Goal: Task Accomplishment & Management: Manage account settings

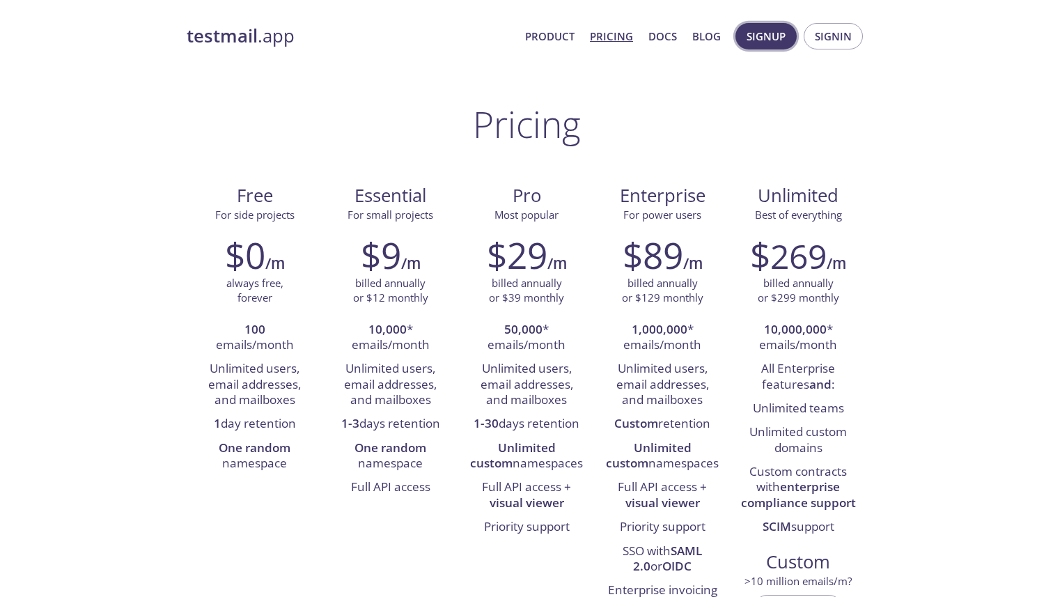
click at [776, 34] on span "Signup" at bounding box center [766, 36] width 39 height 18
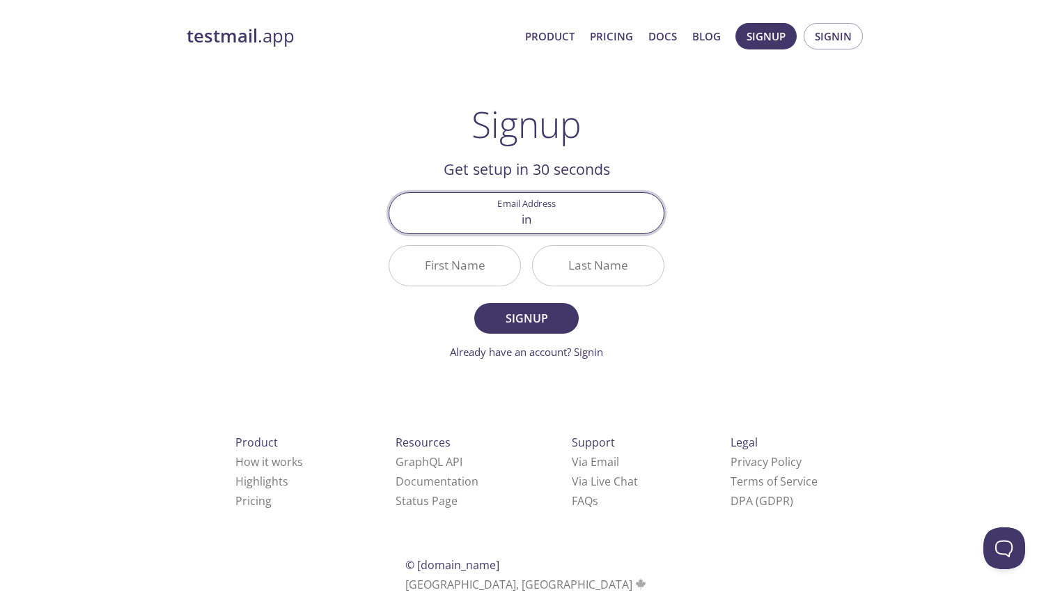
type input "[EMAIL_ADDRESS][DOMAIN_NAME]"
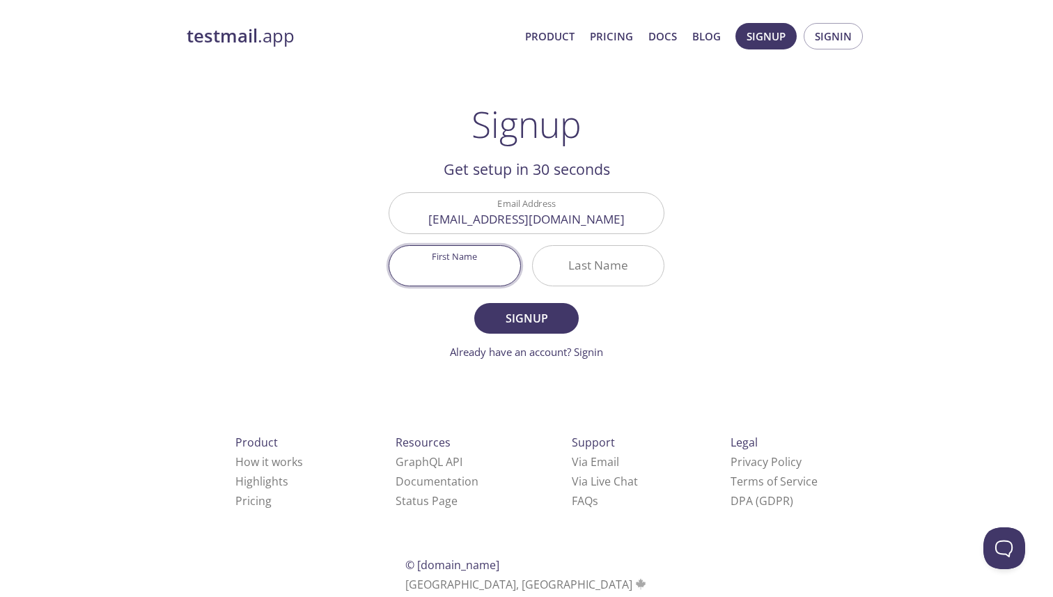
click at [440, 269] on input "First Name" at bounding box center [454, 266] width 131 height 40
type input "Infra"
type input "m"
type input "avaraxyz"
click at [451, 276] on input "Infra" at bounding box center [454, 266] width 131 height 40
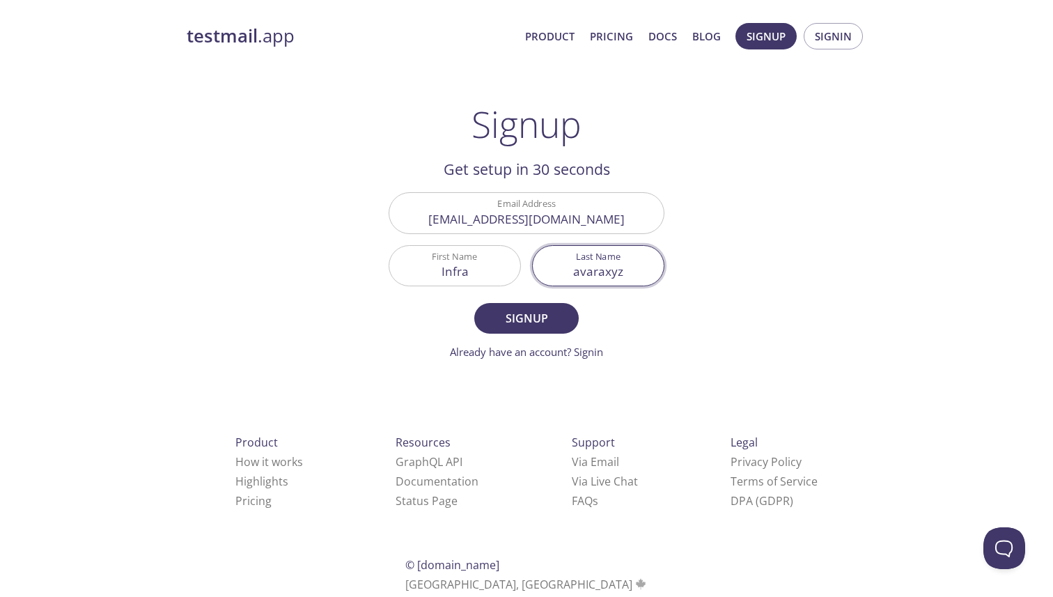
click at [451, 276] on input "Infra" at bounding box center [454, 266] width 131 height 40
type input "[PERSON_NAME]"
type input "xyz"
click at [540, 324] on span "Signup" at bounding box center [527, 319] width 74 height 20
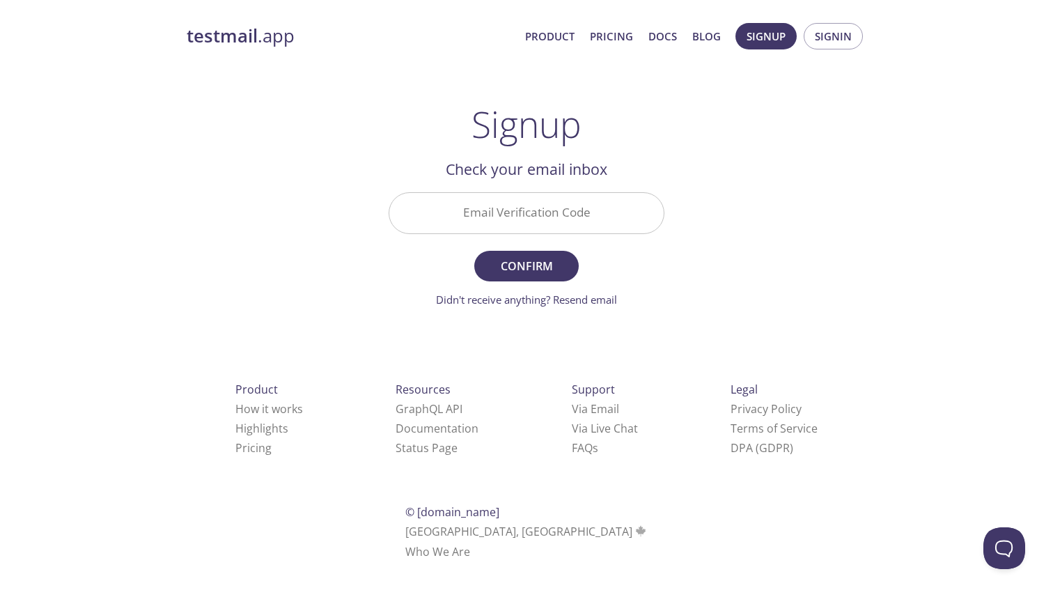
click at [530, 214] on input "Email Verification Code" at bounding box center [526, 213] width 274 height 40
paste input "U64ZBL9"
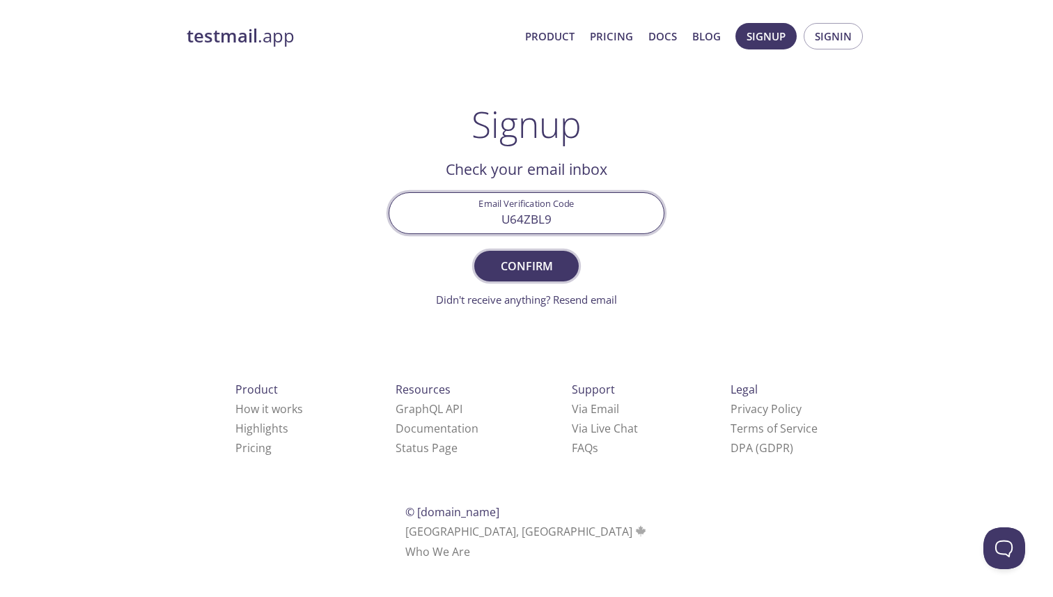
type input "U64ZBL9"
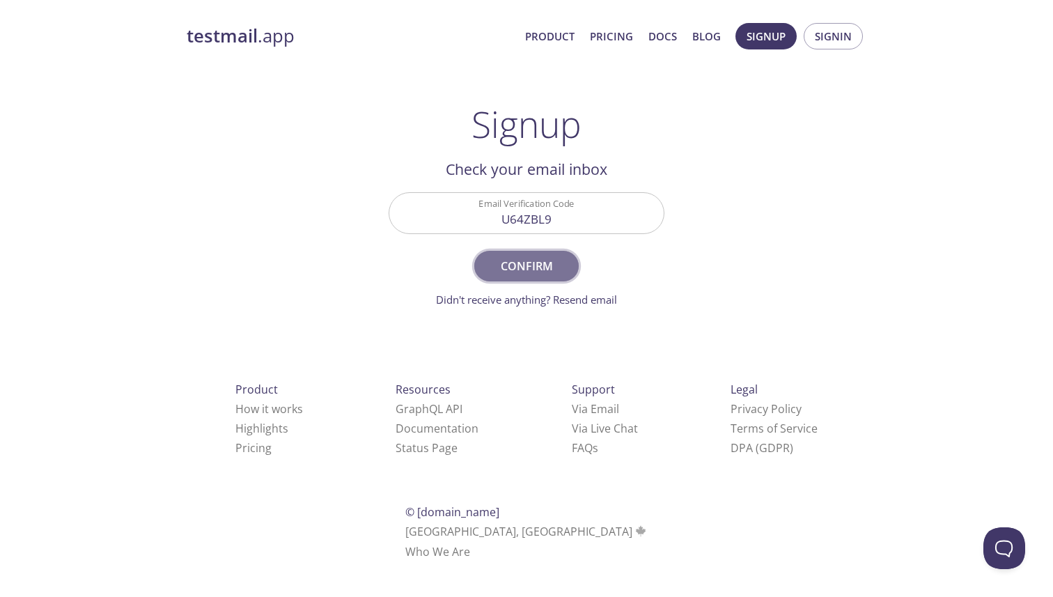
click at [531, 264] on span "Confirm" at bounding box center [527, 266] width 74 height 20
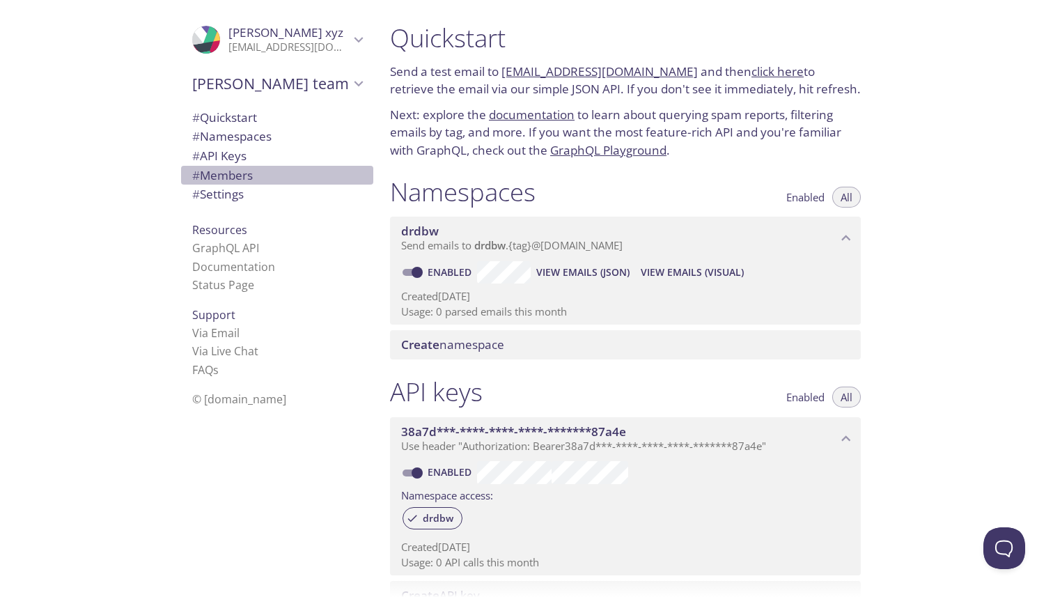
click at [221, 172] on span "# Members" at bounding box center [222, 175] width 61 height 16
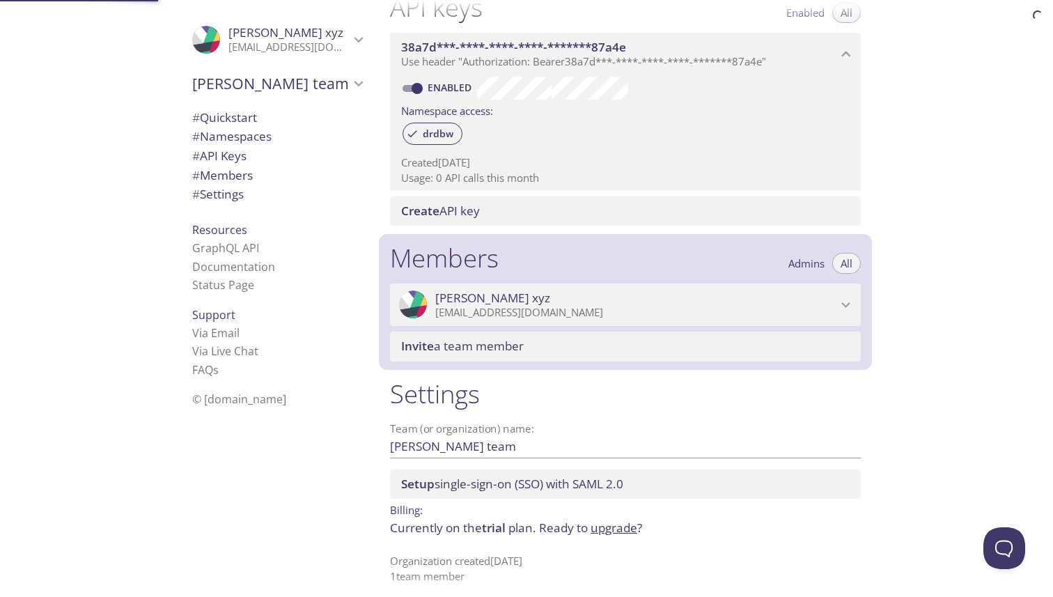
scroll to position [394, 0]
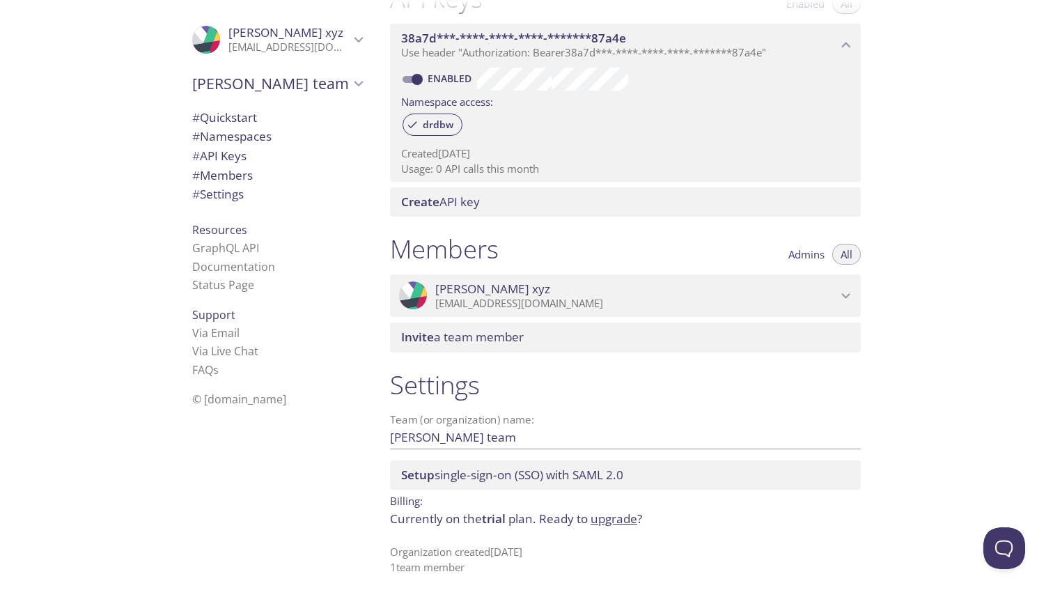
click at [485, 338] on span "Invite a team member" at bounding box center [462, 337] width 123 height 16
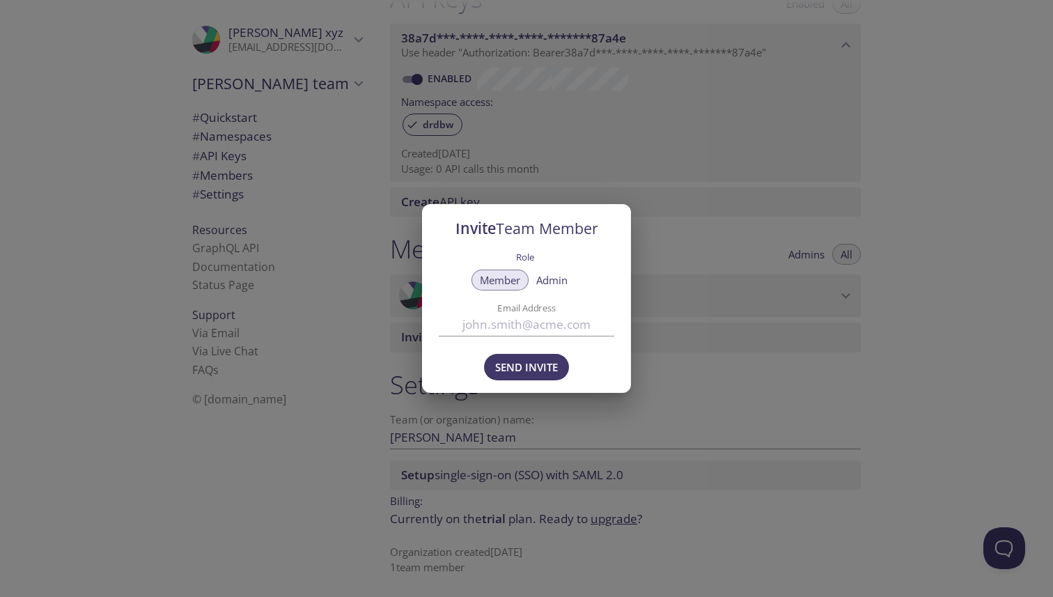
click at [528, 322] on input "Email Address" at bounding box center [527, 324] width 176 height 23
click at [554, 280] on span "Admin" at bounding box center [551, 280] width 31 height 0
click at [522, 314] on input "Email Address" at bounding box center [527, 324] width 176 height 23
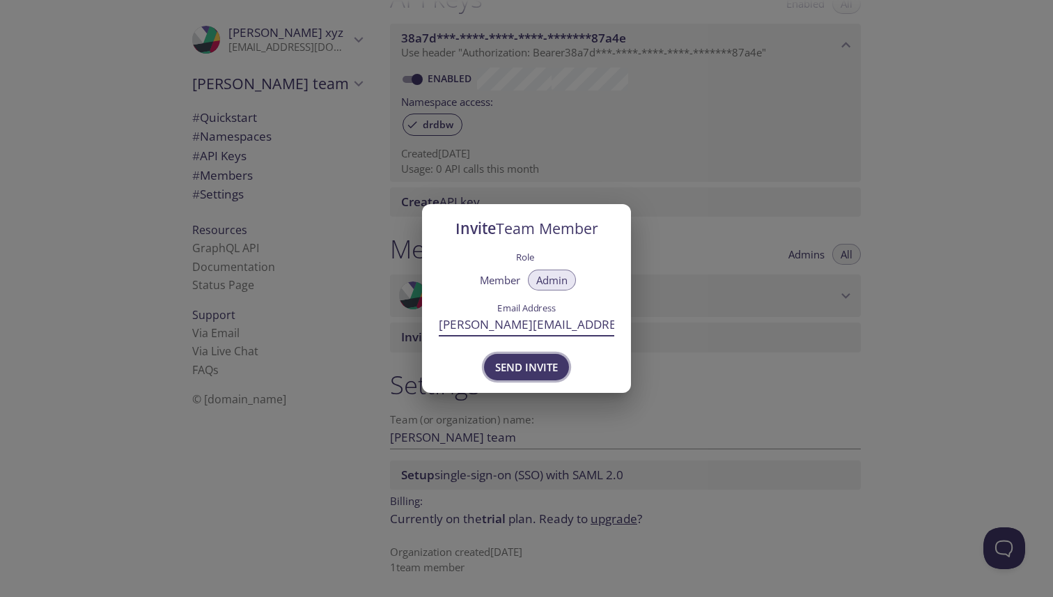
type input "[PERSON_NAME][EMAIL_ADDRESS][PERSON_NAME][DOMAIN_NAME]"
click at [523, 374] on span "Send Invite" at bounding box center [526, 367] width 63 height 18
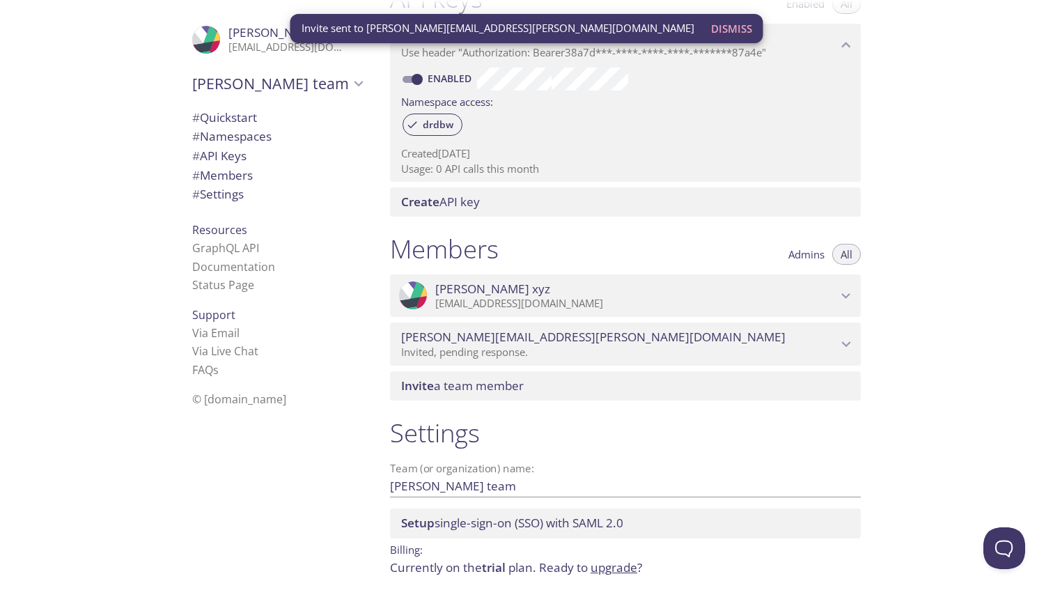
scroll to position [442, 0]
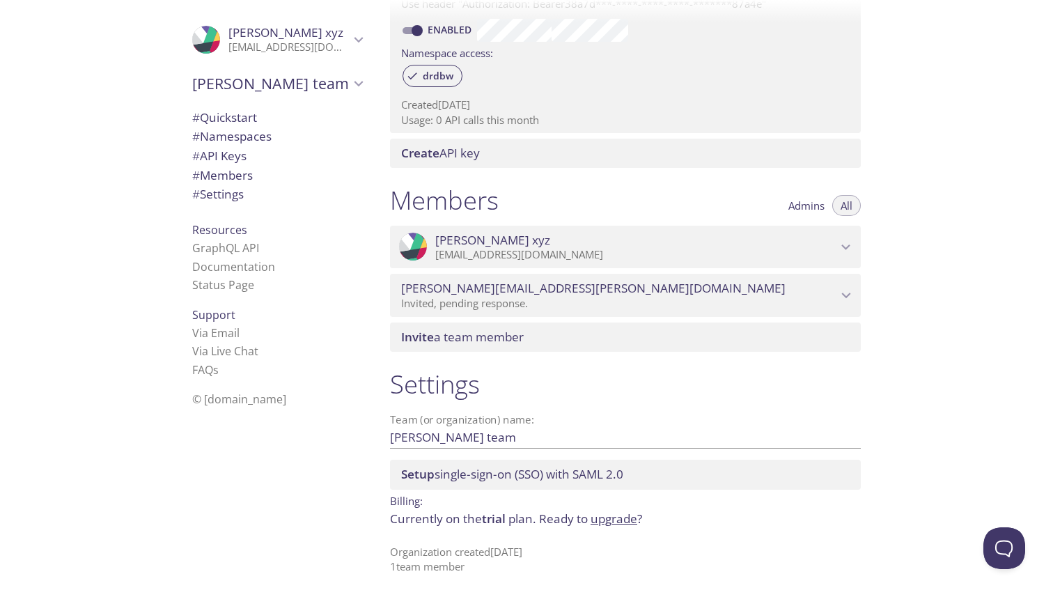
click at [249, 142] on span "# Namespaces" at bounding box center [231, 136] width 79 height 16
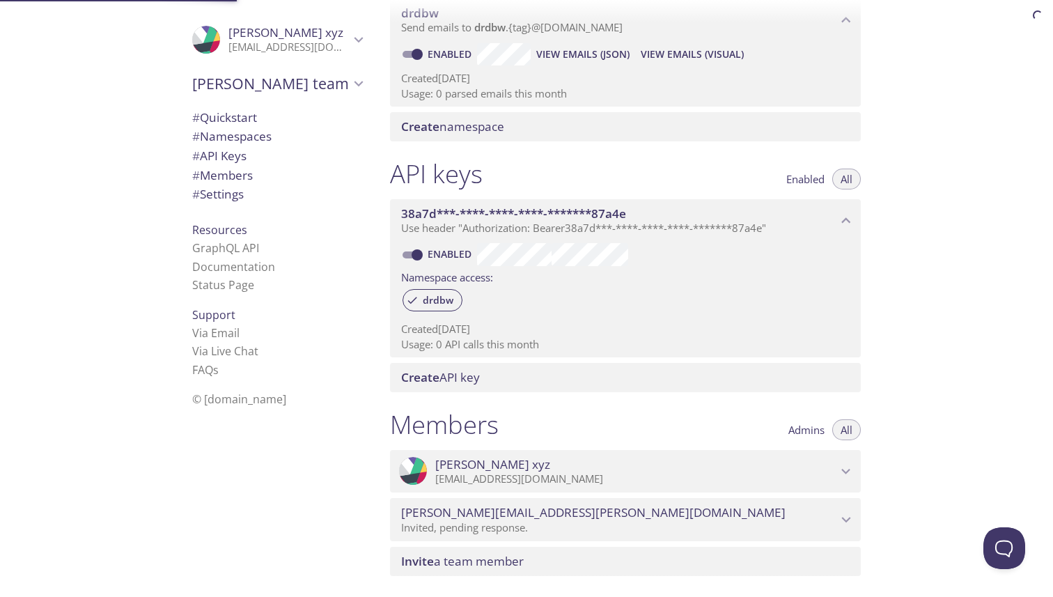
scroll to position [176, 0]
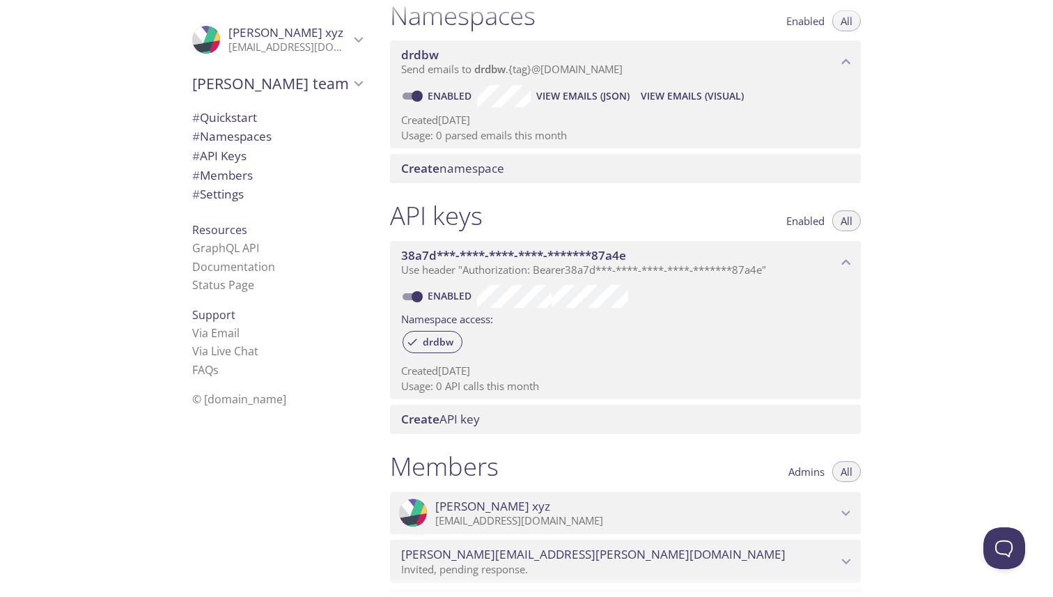
click at [479, 176] on span "Create namespace" at bounding box center [452, 168] width 103 height 16
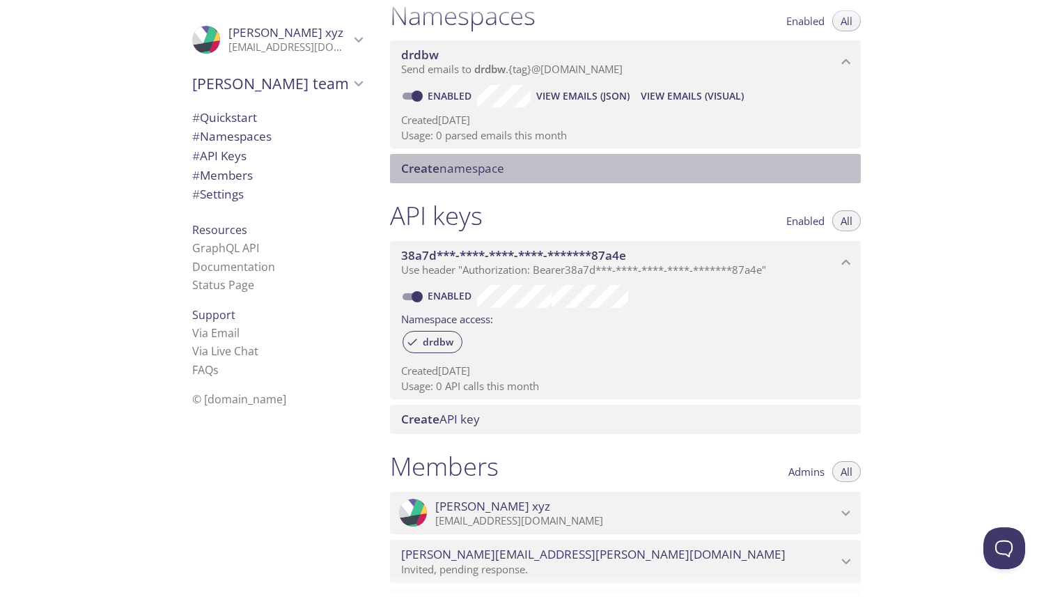
click at [239, 194] on span "# Settings" at bounding box center [218, 194] width 52 height 16
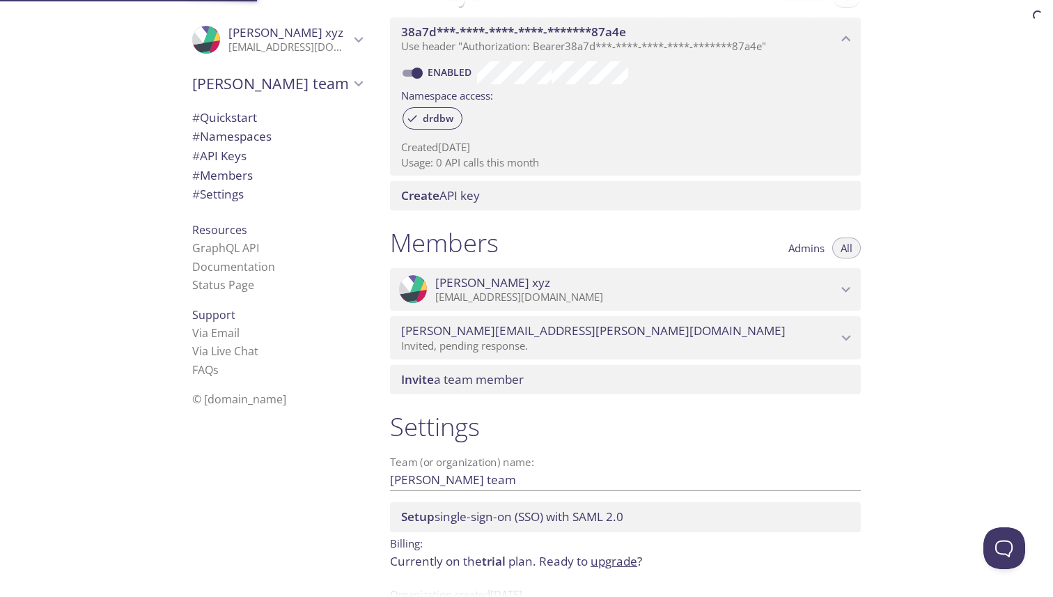
scroll to position [442, 0]
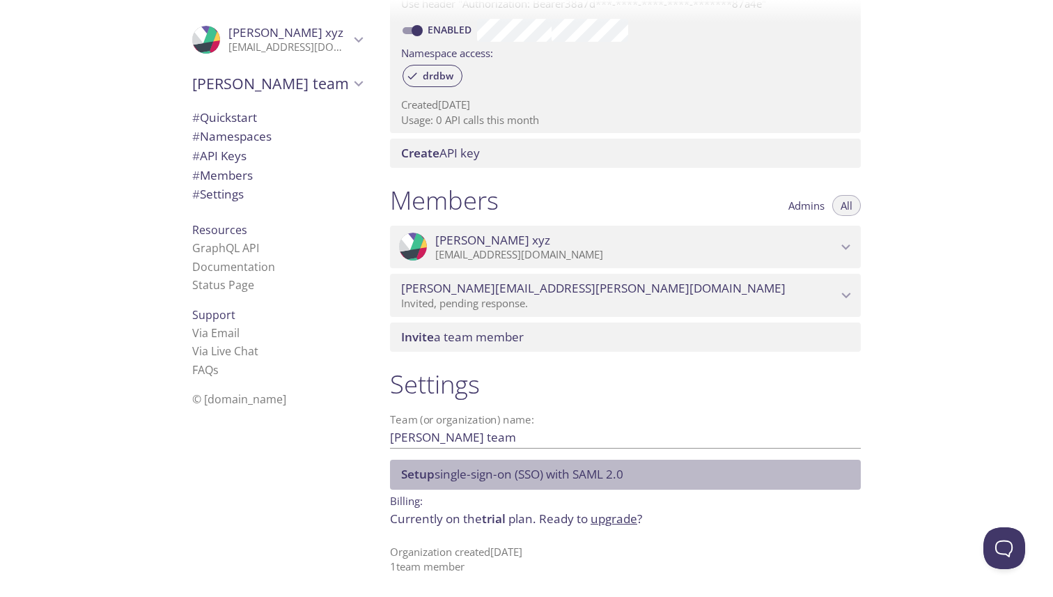
click at [500, 469] on span "Setup single-sign-on (SSO) with SAML 2.0" at bounding box center [512, 474] width 222 height 16
